Goal: Obtain resource: Download file/media

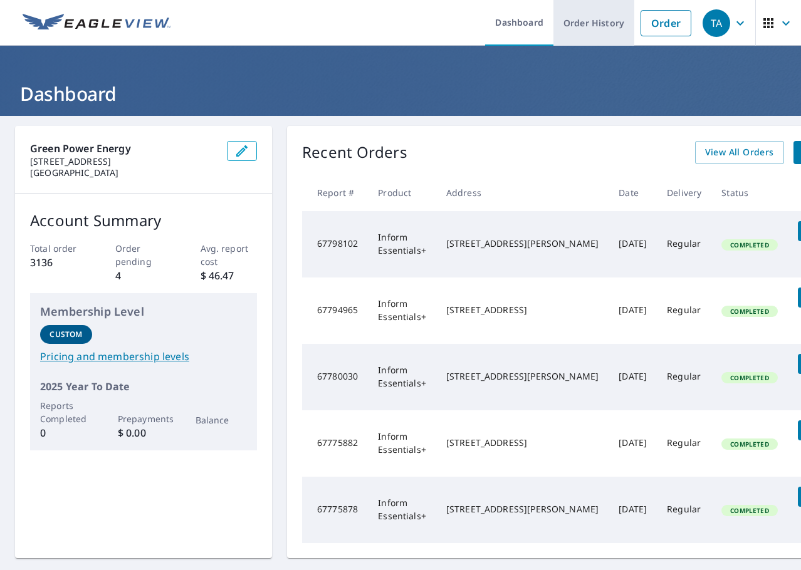
click at [594, 23] on link "Order History" at bounding box center [593, 23] width 81 height 46
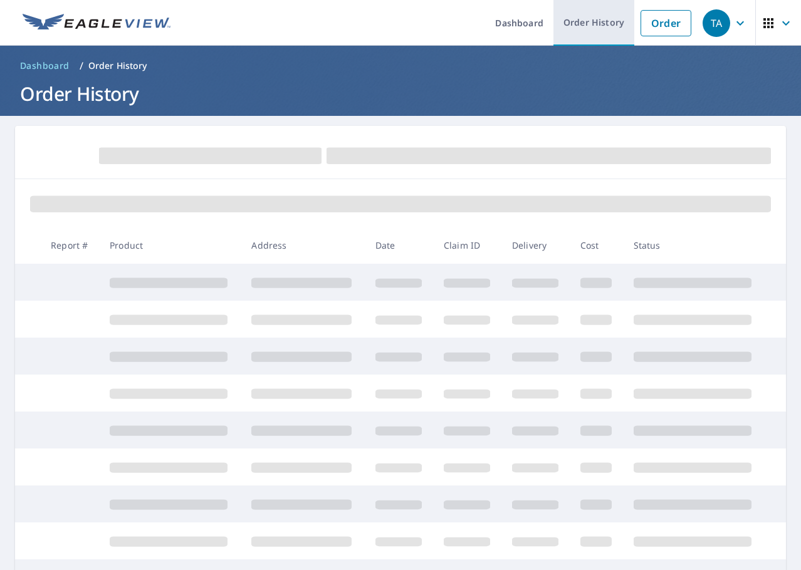
click at [594, 23] on link "Order History" at bounding box center [593, 23] width 81 height 46
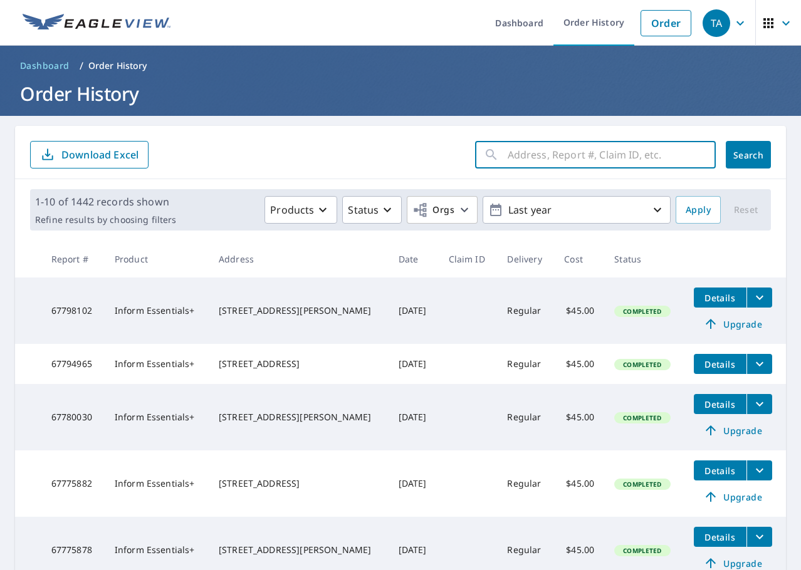
click at [593, 165] on input "text" at bounding box center [611, 154] width 208 height 35
paste input "[STREET_ADDRESS][PERSON_NAME]"
type input "[STREET_ADDRESS][PERSON_NAME]"
click button "Search" at bounding box center [747, 155] width 45 height 28
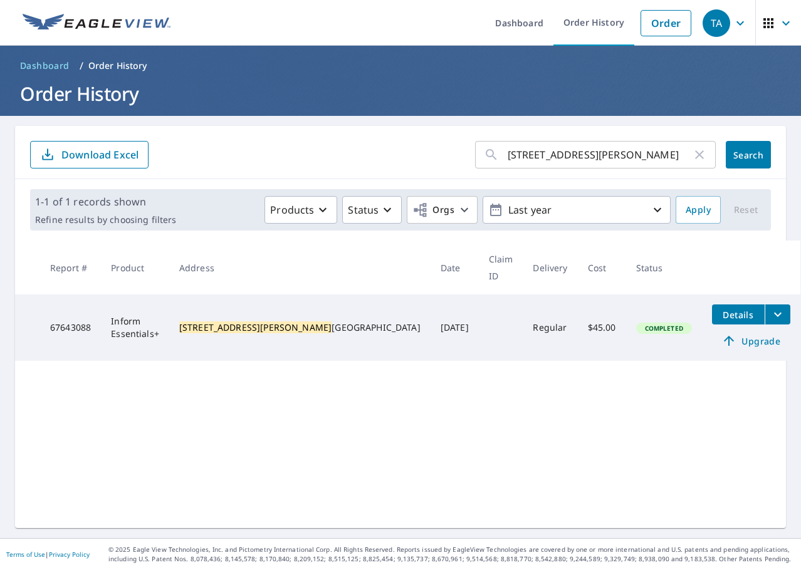
click at [770, 307] on icon "filesDropdownBtn-67643088" at bounding box center [777, 314] width 15 height 15
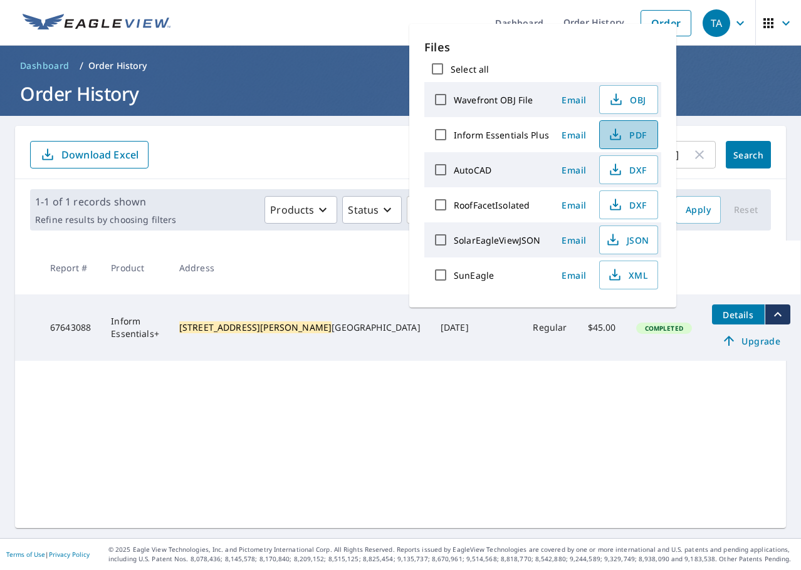
click at [621, 136] on span "PDF" at bounding box center [627, 134] width 40 height 15
click at [621, 205] on span "DXF" at bounding box center [627, 204] width 40 height 15
